Goal: Information Seeking & Learning: Learn about a topic

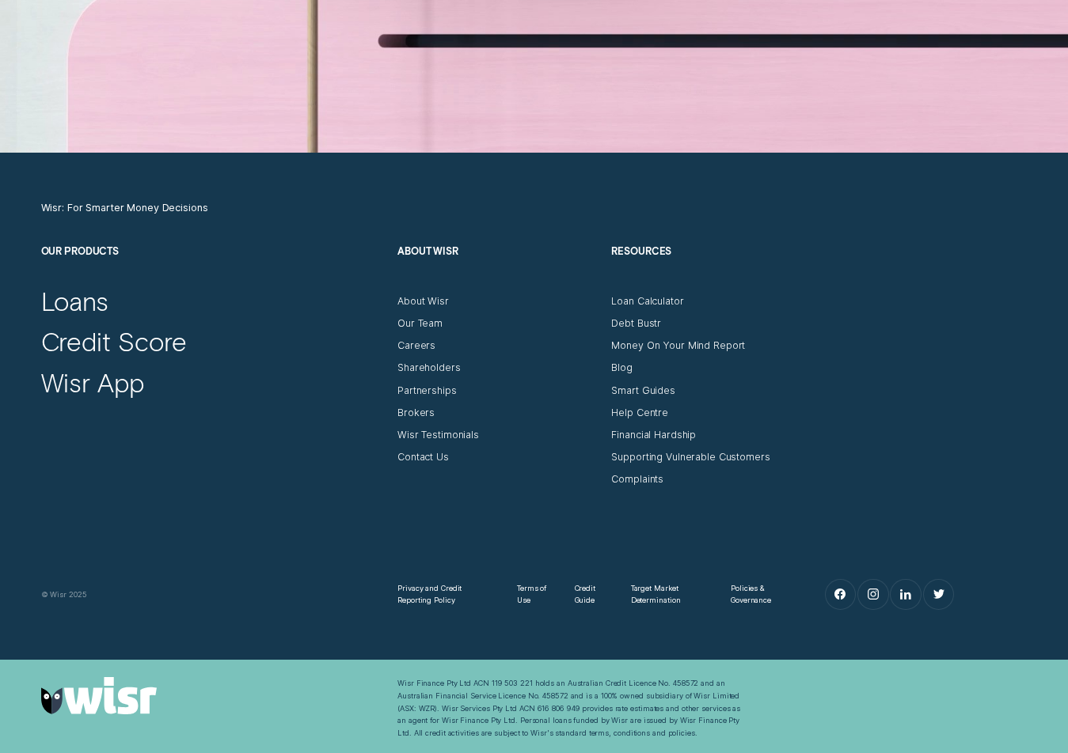
scroll to position [4922, 0]
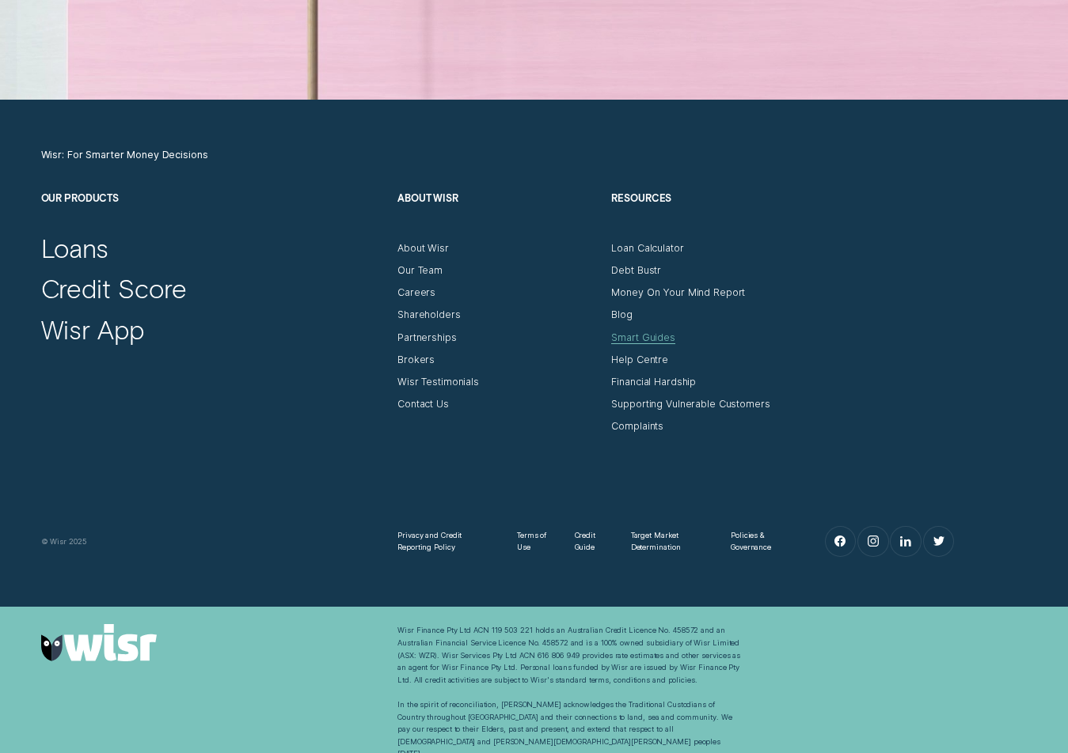
click at [655, 332] on div "Smart Guides" at bounding box center [643, 338] width 64 height 13
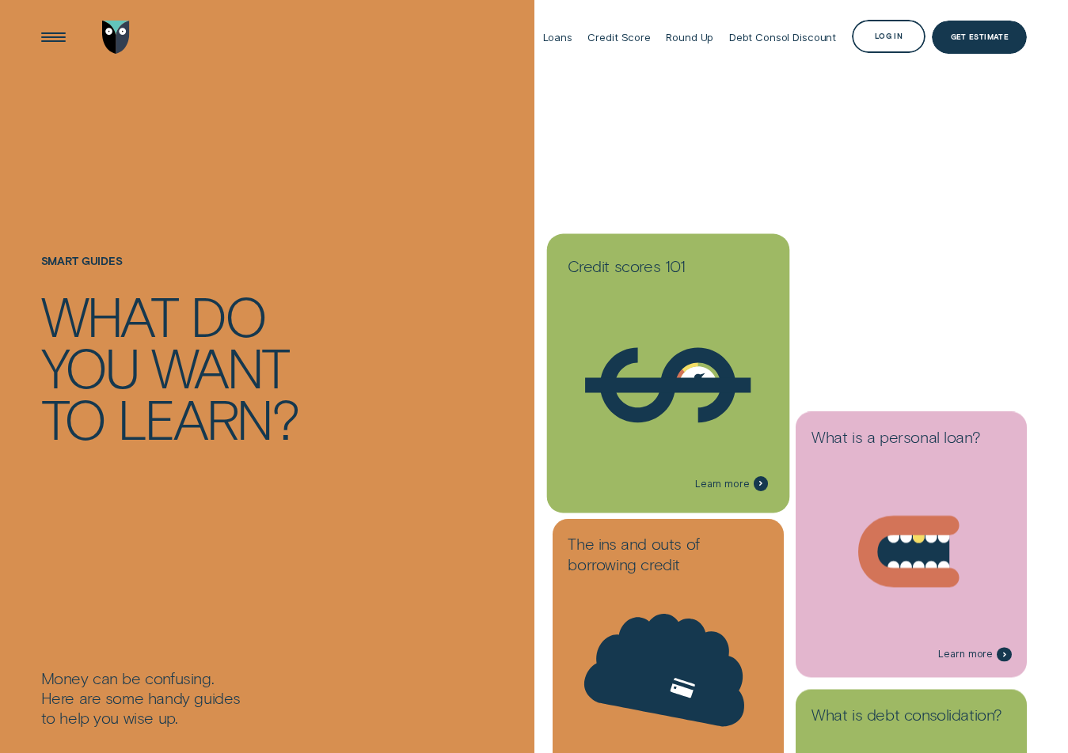
click at [671, 275] on h3 "Credit scores 101" at bounding box center [667, 269] width 200 height 26
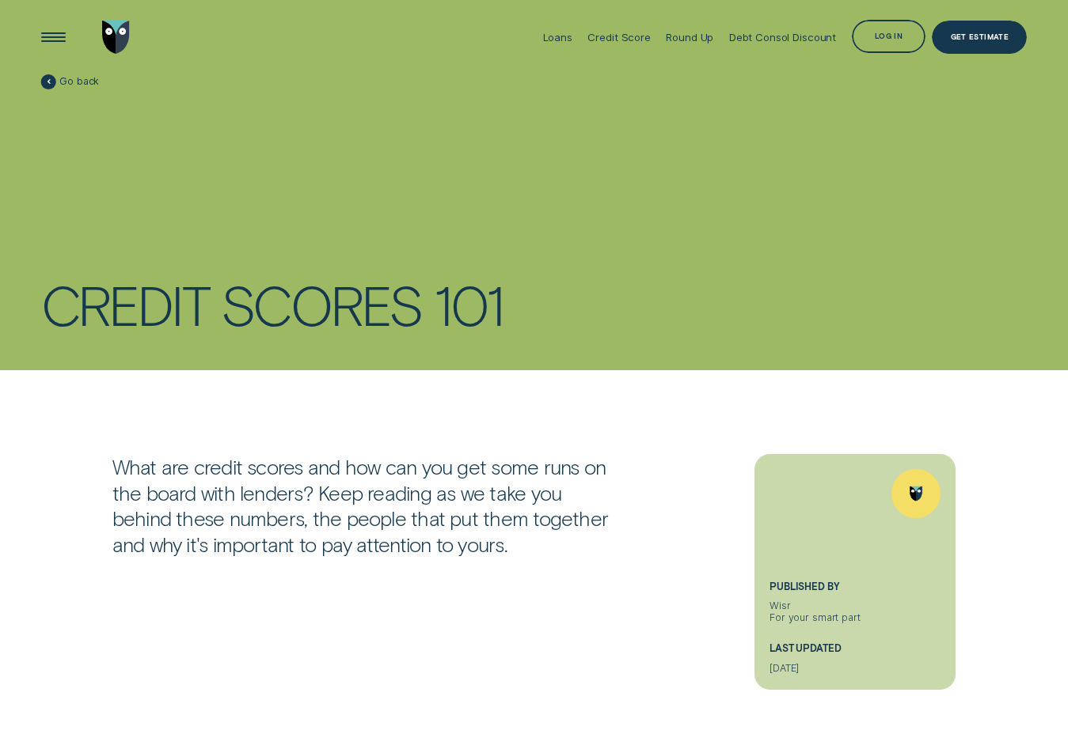
click at [575, 460] on p "What are credit scores and how can you get some runs on the board with lenders?…" at bounding box center [367, 506] width 510 height 104
drag, startPoint x: 529, startPoint y: 472, endPoint x: 351, endPoint y: 469, distance: 177.3
click at [351, 469] on p "What are credit scores and how can you get some runs on the board with lenders?…" at bounding box center [367, 506] width 510 height 104
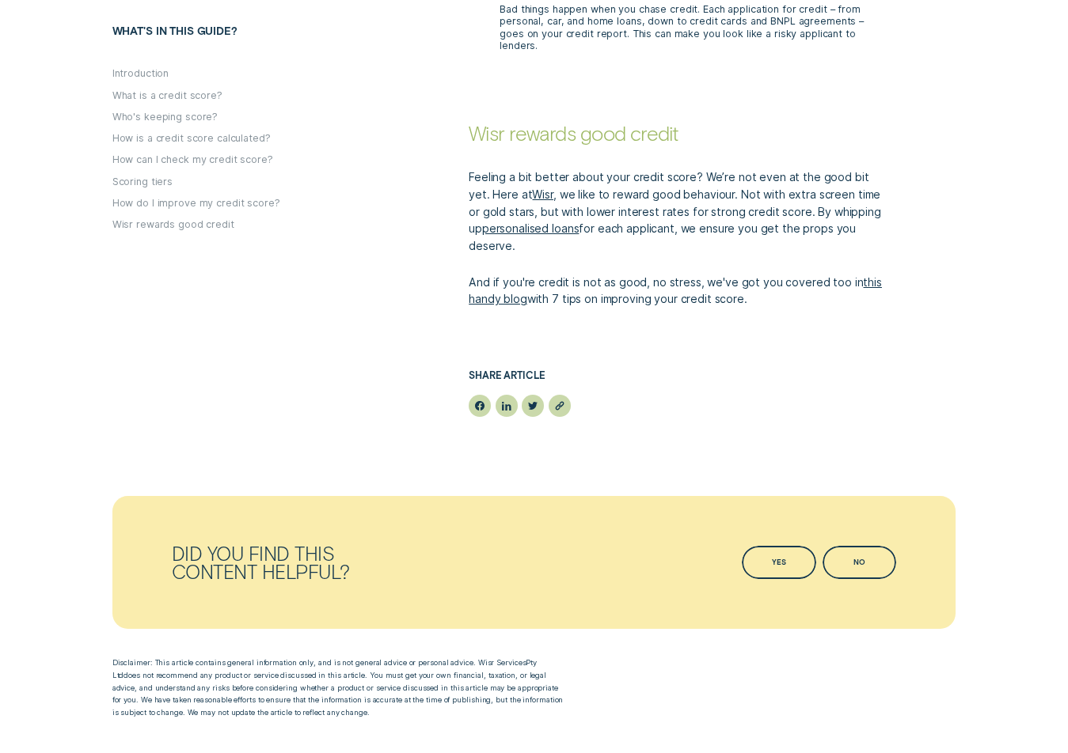
click at [977, 251] on div "Feeling a bit better about your credit score? We’re not even at the good bit ye…" at bounding box center [712, 227] width 642 height 162
click at [1022, 253] on div "Feeling a bit better about your credit score? We’re not even at the good bit ye…" at bounding box center [712, 227] width 642 height 162
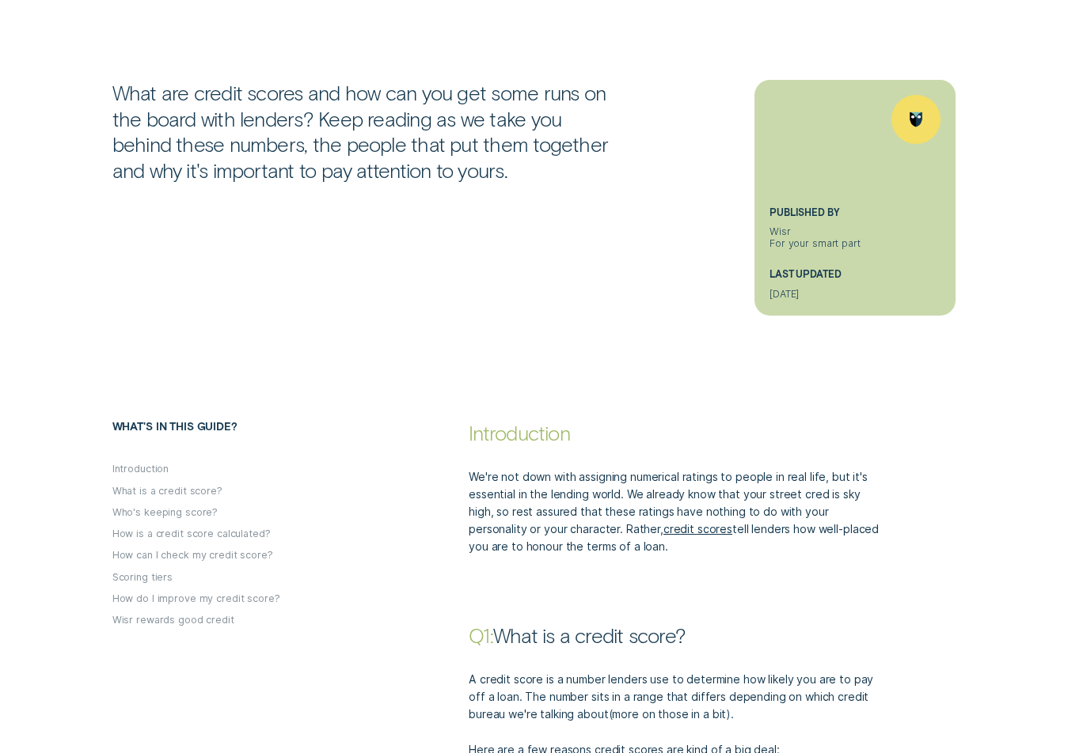
scroll to position [0, 0]
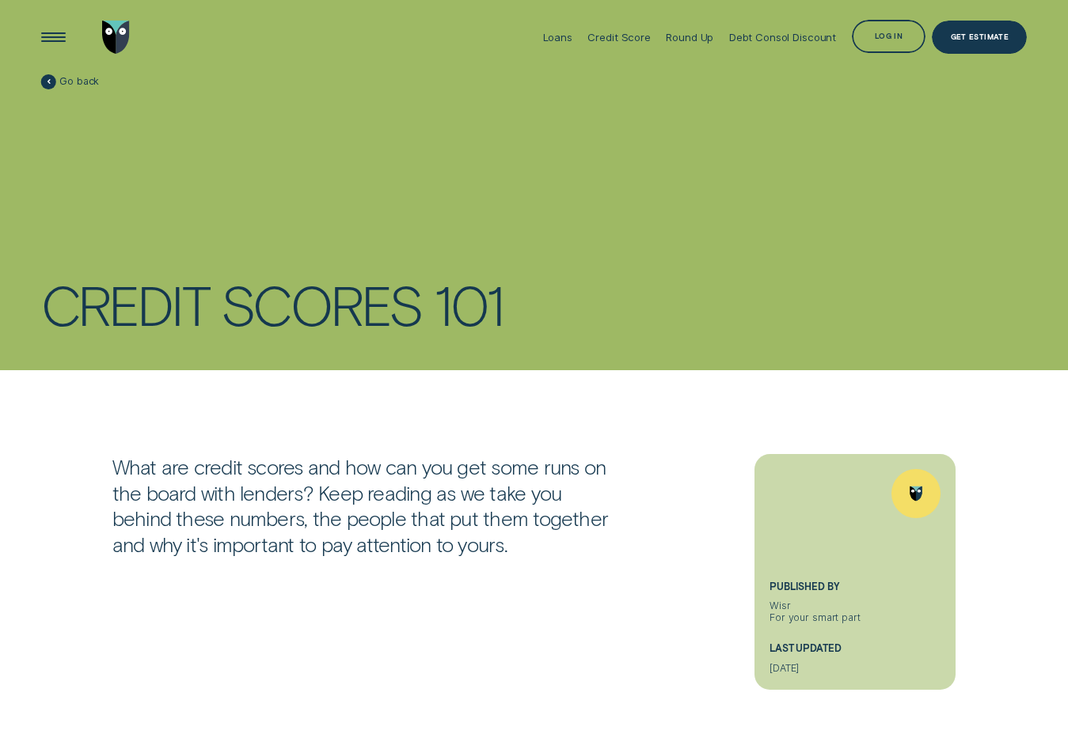
click at [271, 321] on div "scores" at bounding box center [321, 304] width 200 height 51
click at [490, 319] on div "101" at bounding box center [468, 304] width 69 height 51
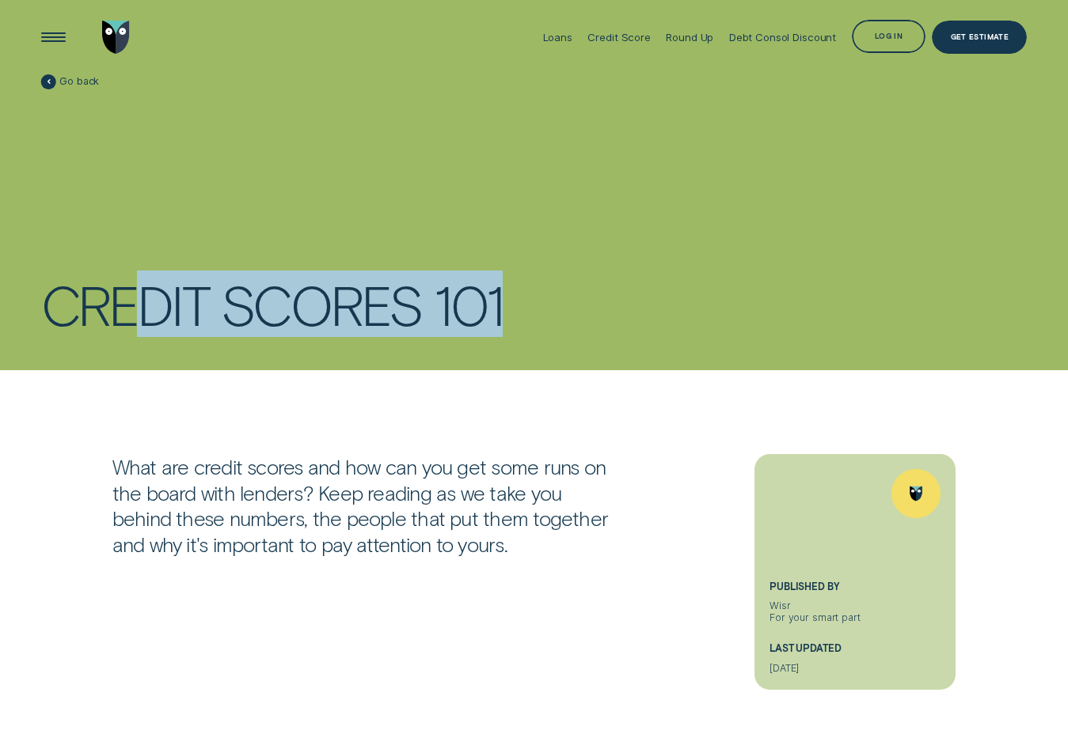
drag, startPoint x: 498, startPoint y: 313, endPoint x: 132, endPoint y: 289, distance: 366.5
click at [132, 289] on div "Credit scores 101" at bounding box center [534, 304] width 986 height 51
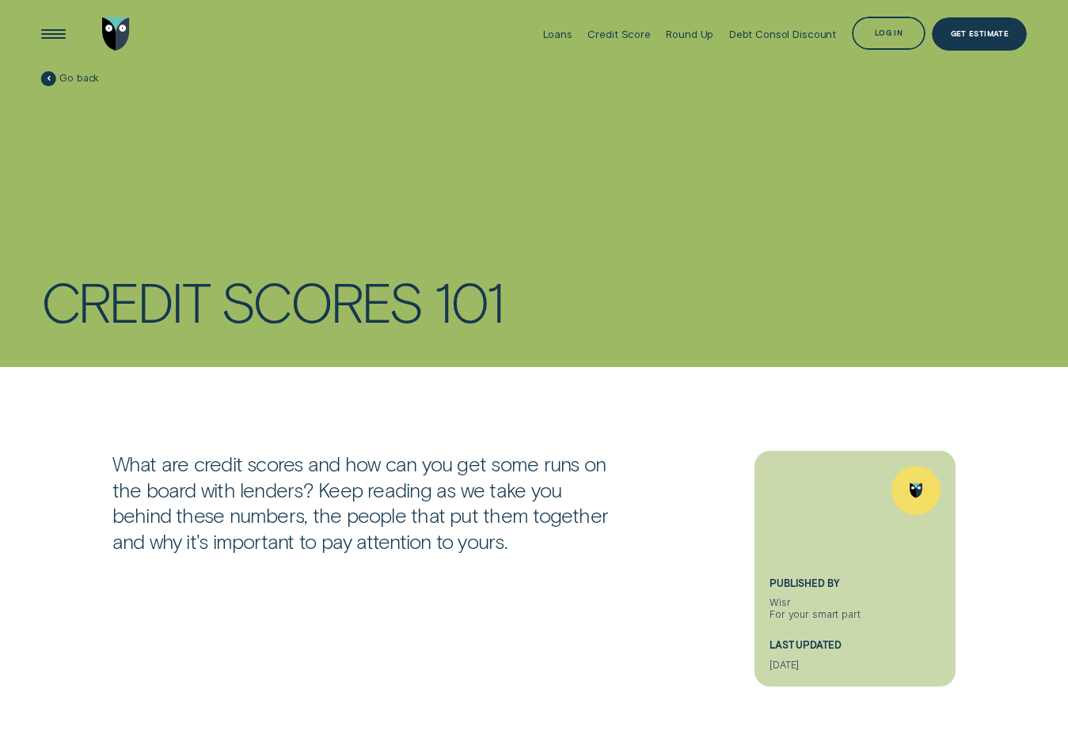
click at [742, 298] on div "Credit scores 101" at bounding box center [534, 300] width 986 height 51
click at [421, 287] on div "scores" at bounding box center [321, 300] width 200 height 51
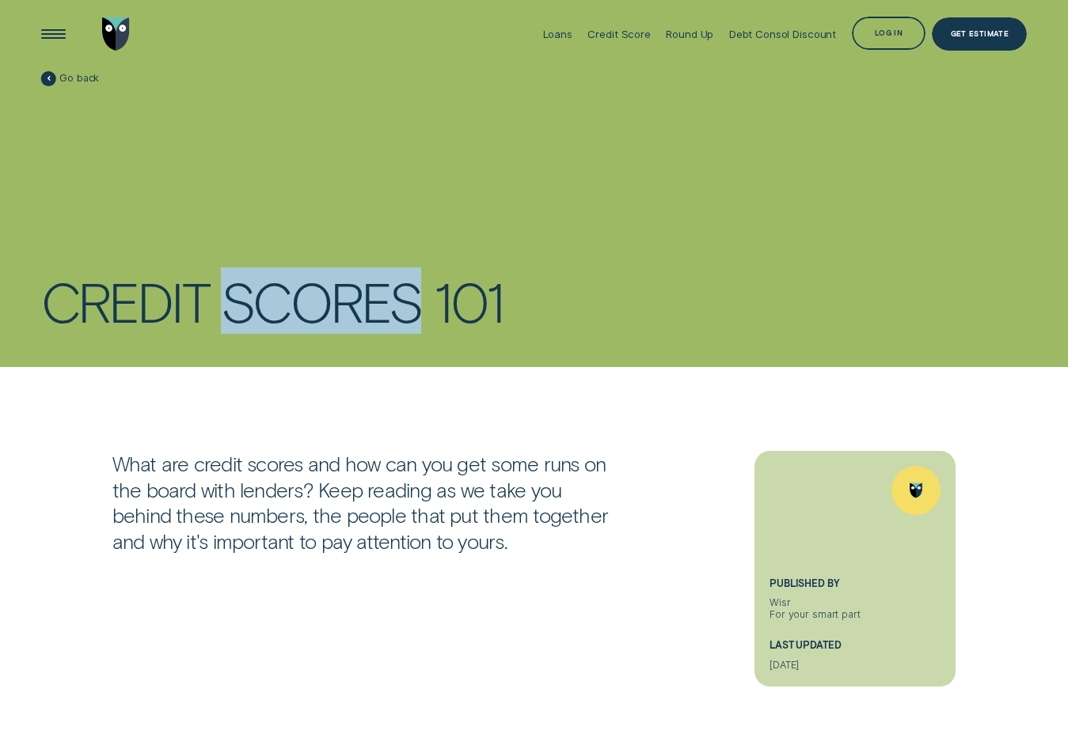
click at [421, 287] on div "scores" at bounding box center [321, 300] width 200 height 51
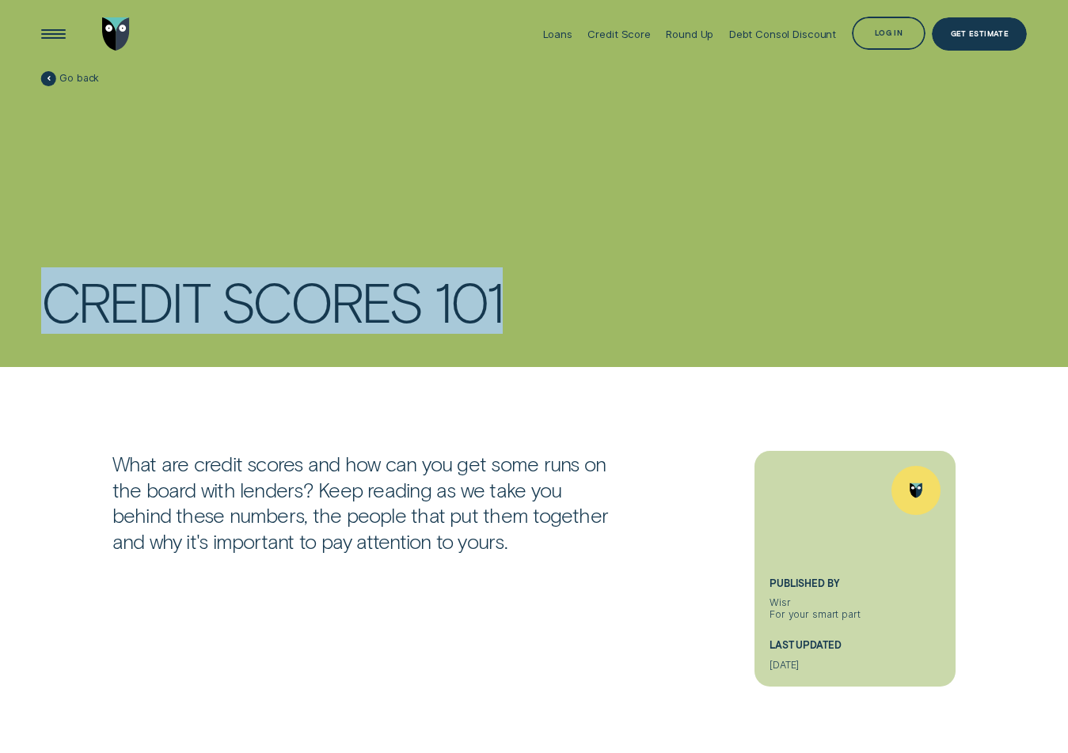
click at [421, 287] on div "scores" at bounding box center [321, 300] width 200 height 51
click at [423, 288] on div "Credit scores 101" at bounding box center [534, 300] width 986 height 51
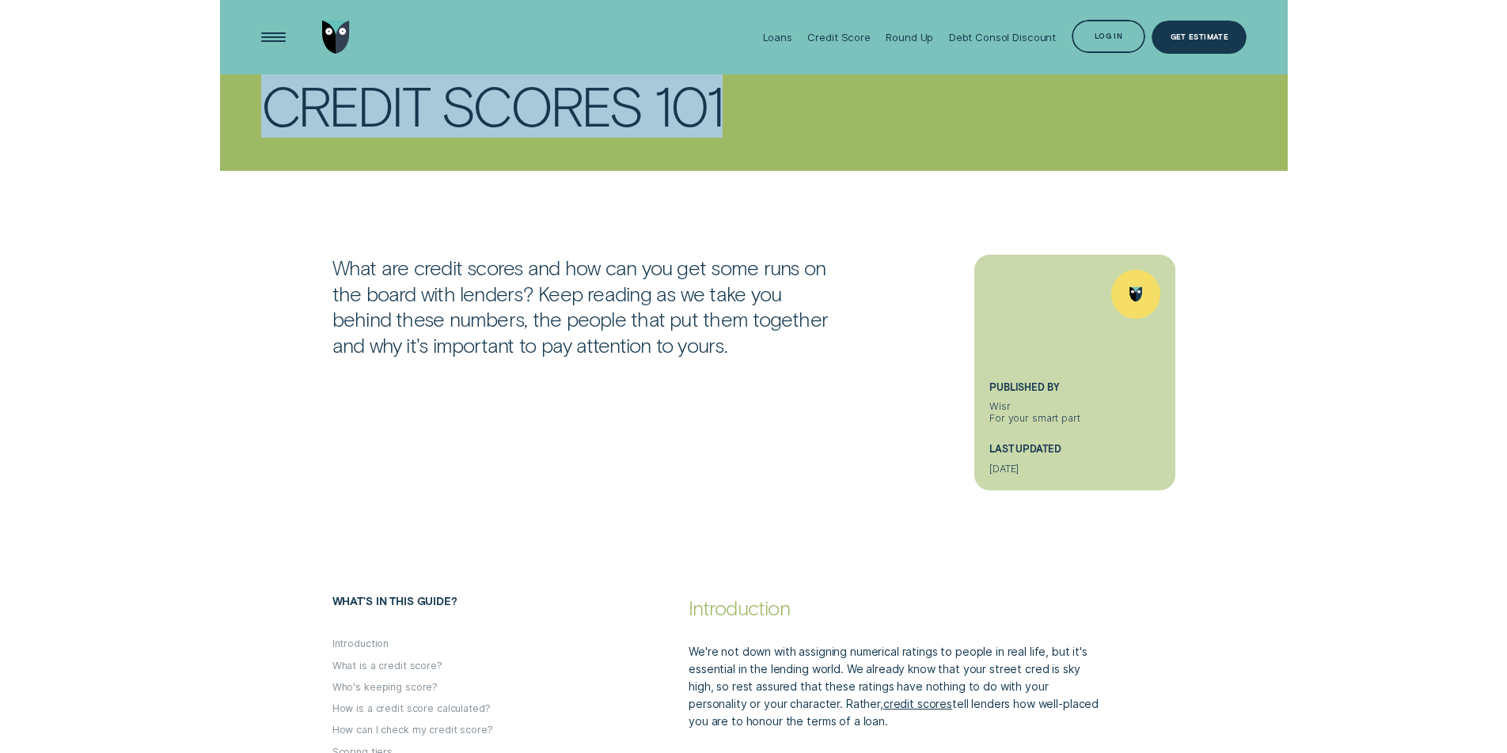
scroll to position [0, 0]
